Goal: Communication & Community: Participate in discussion

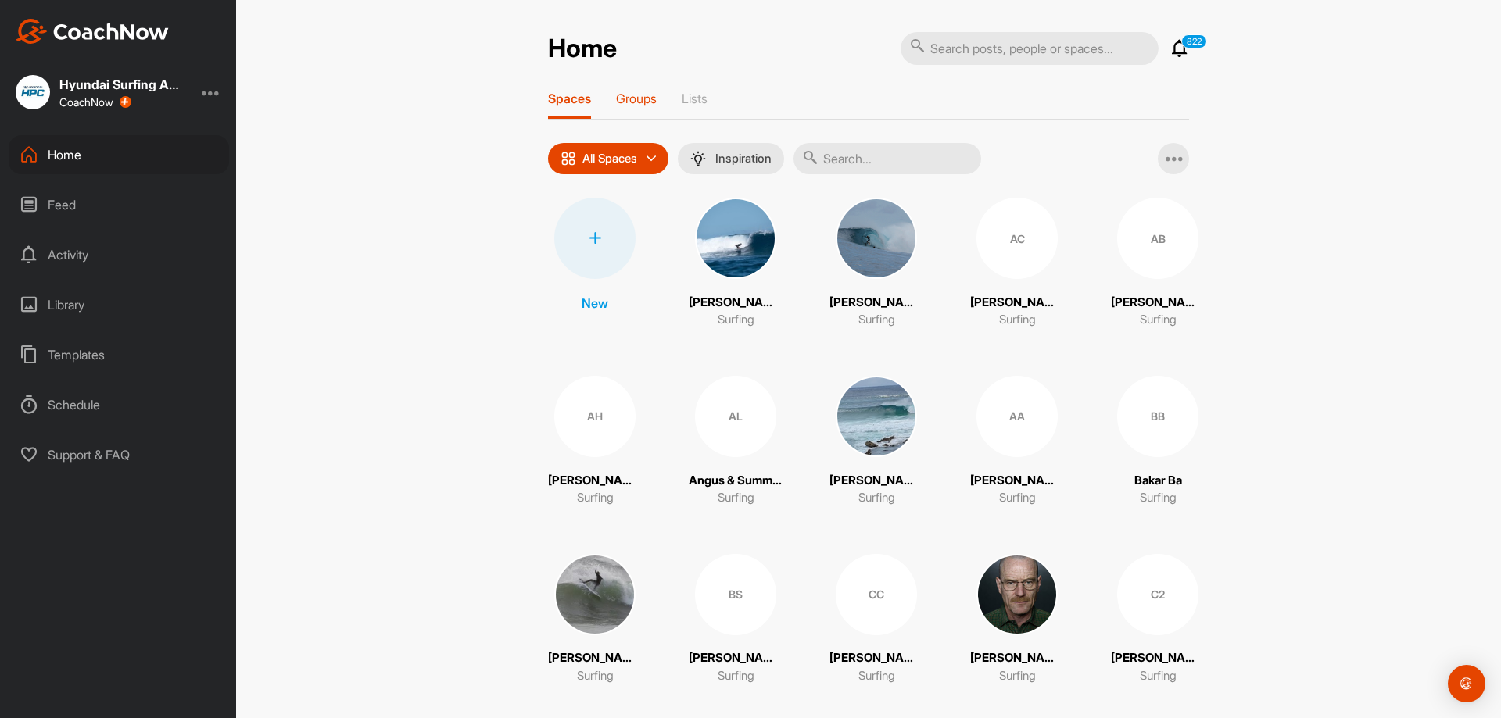
click at [624, 98] on p "Groups" at bounding box center [636, 99] width 41 height 16
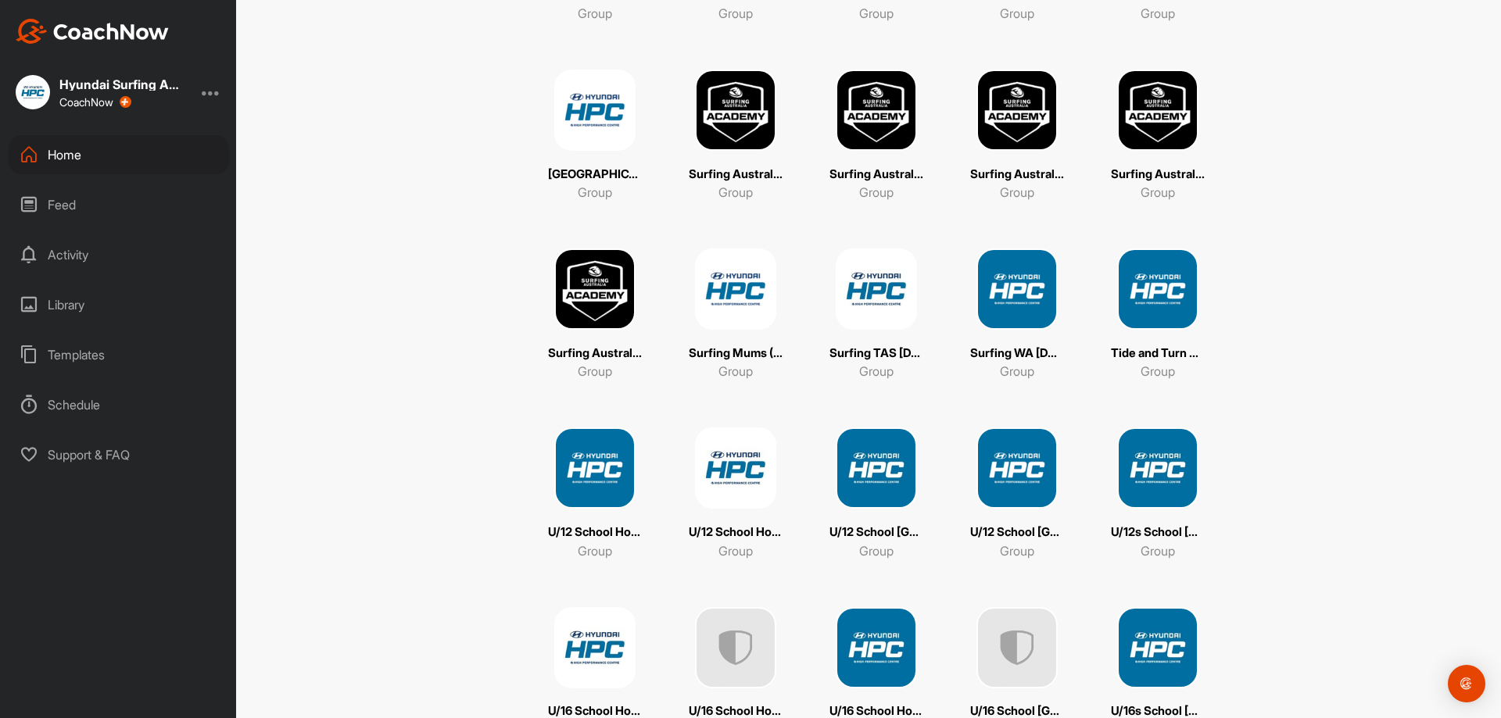
scroll to position [3987, 0]
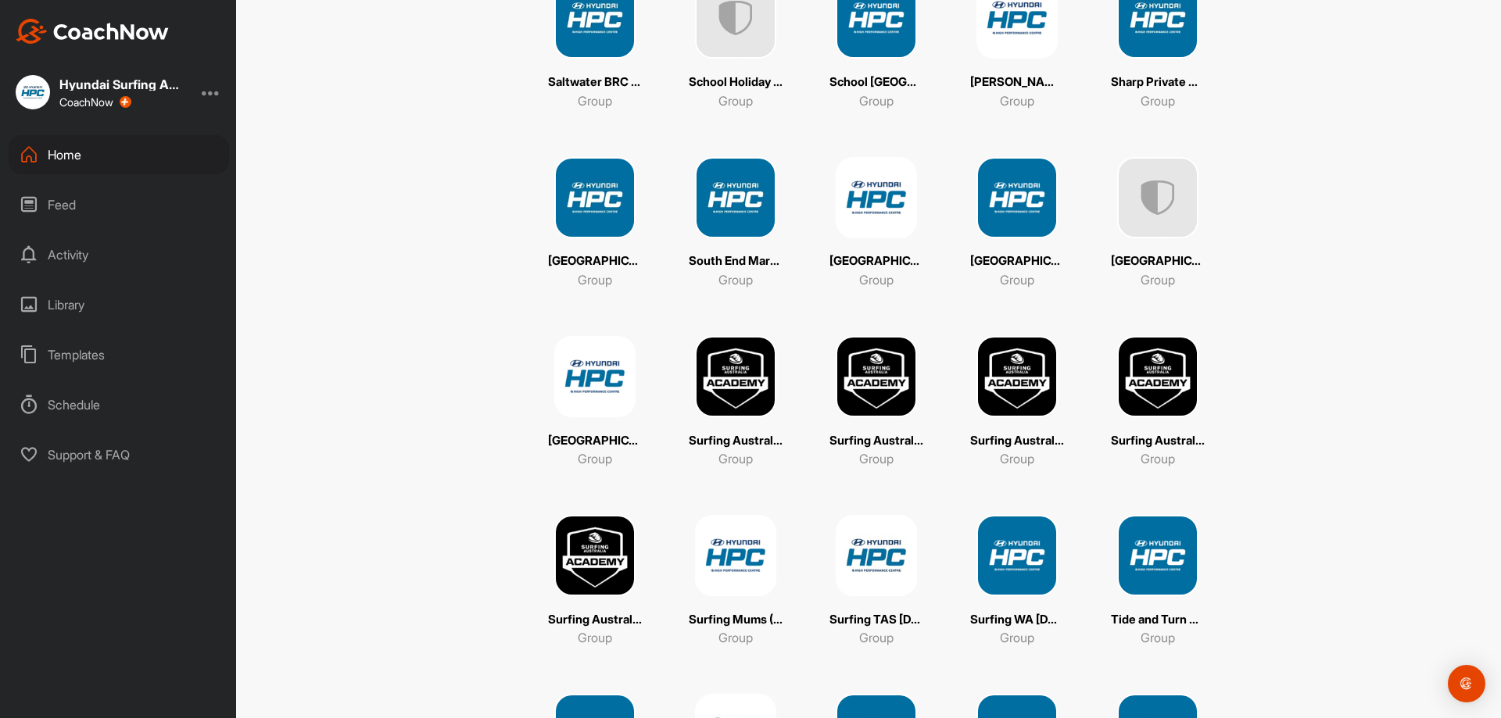
click at [589, 582] on img at bounding box center [594, 555] width 81 height 81
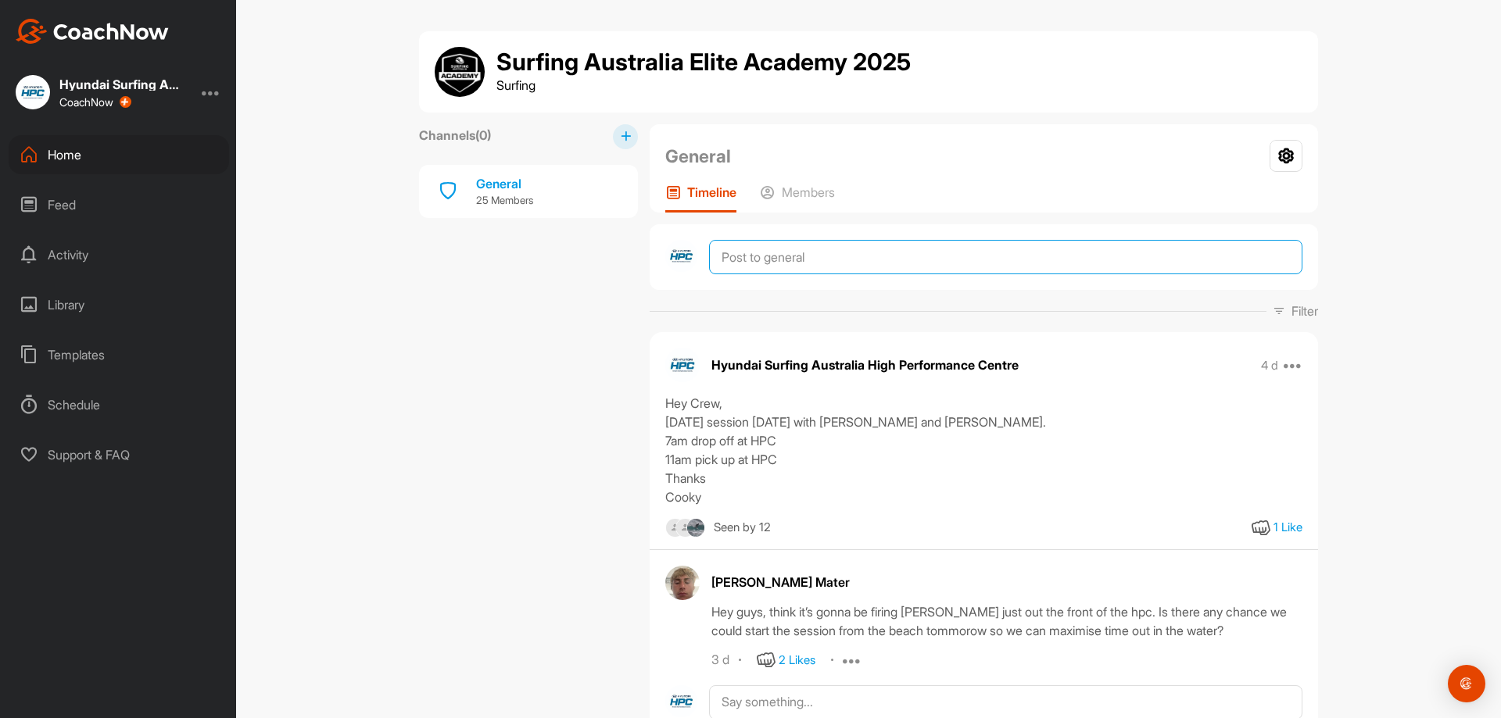
click at [759, 242] on textarea at bounding box center [1005, 257] width 593 height 34
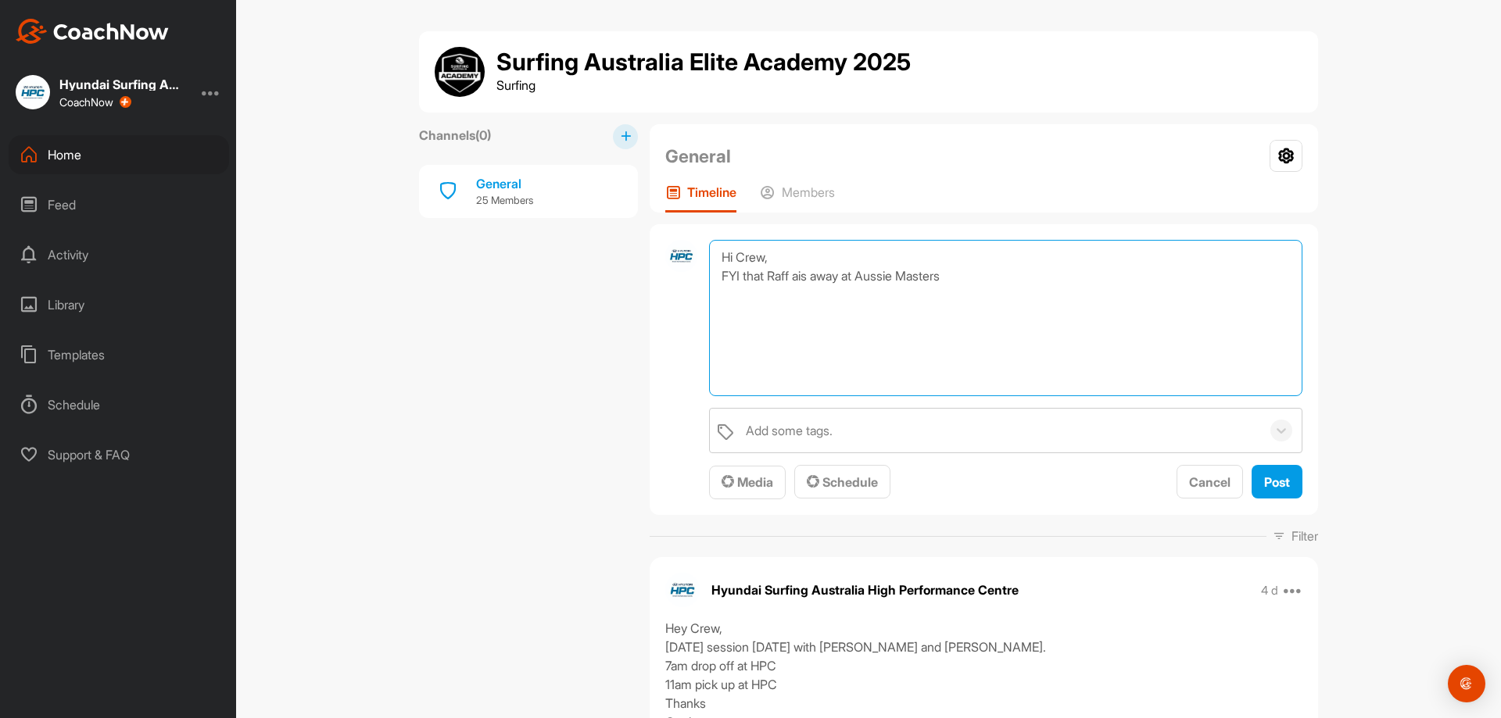
click at [797, 277] on textarea "Hi Crew, FYI that Raff ais away at Aussie Masters" at bounding box center [1005, 318] width 593 height 156
click at [944, 274] on textarea "Hi Crew, FYI that Raff is away at Aussie Masters" at bounding box center [1005, 318] width 593 height 156
click at [1030, 294] on textarea "Hi Crew, FYI that Raff is away at Aussie Masters in [GEOGRAPHIC_DATA] - go Raff…" at bounding box center [1005, 318] width 593 height 156
click at [1154, 295] on textarea "Hi Crew, FYI that Raff is away at Aussie Masters in [GEOGRAPHIC_DATA] - go Raff…" at bounding box center [1005, 318] width 593 height 156
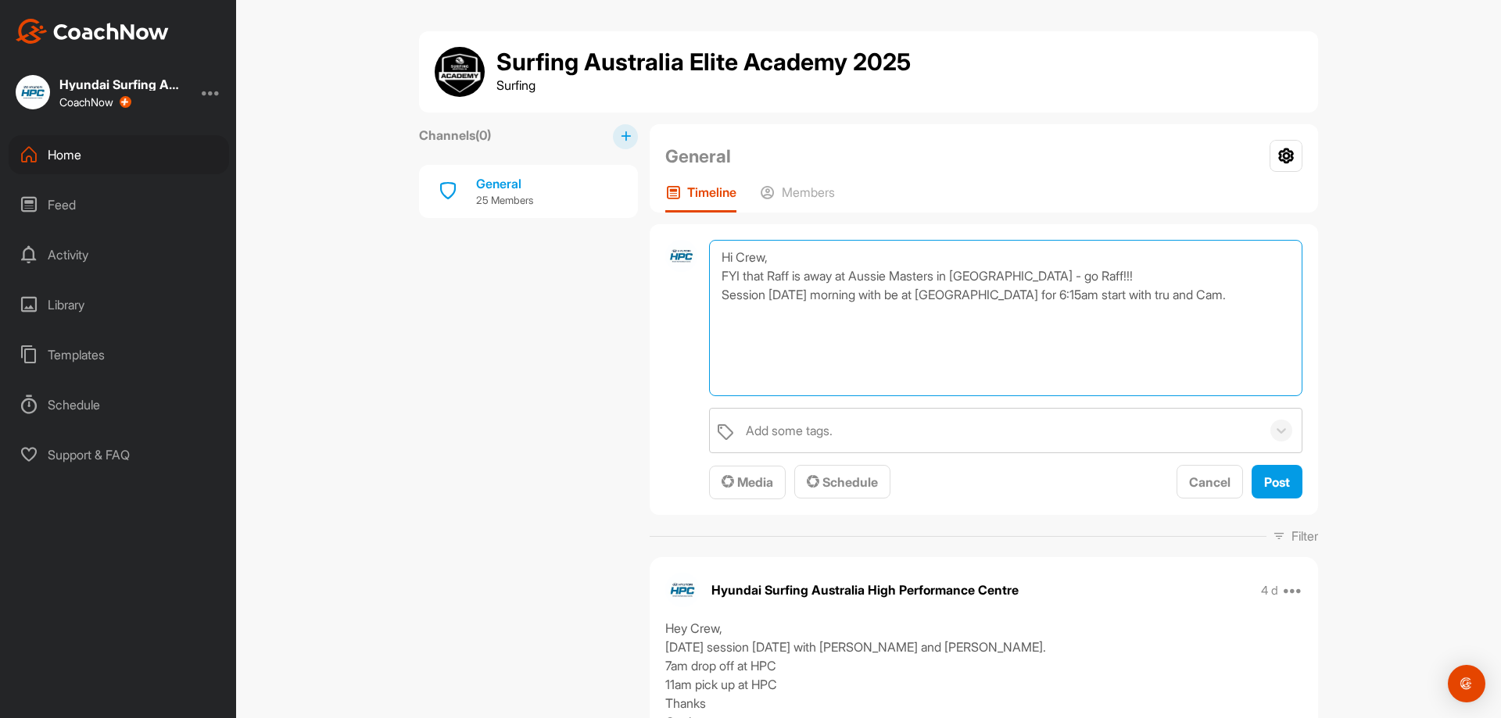
click at [1180, 295] on textarea "Hi Crew, FYI that Raff is away at Aussie Masters in [GEOGRAPHIC_DATA] - go Raff…" at bounding box center [1005, 318] width 593 height 156
click at [1274, 290] on textarea "Hi Crew, FYI that Raff is away at Aussie Masters in [GEOGRAPHIC_DATA] - go Raff…" at bounding box center [1005, 318] width 593 height 156
type textarea "Hi Crew, FYI that Raff is away at Aussie Masters in [GEOGRAPHIC_DATA] - go Raff…"
